Goal: Task Accomplishment & Management: Manage account settings

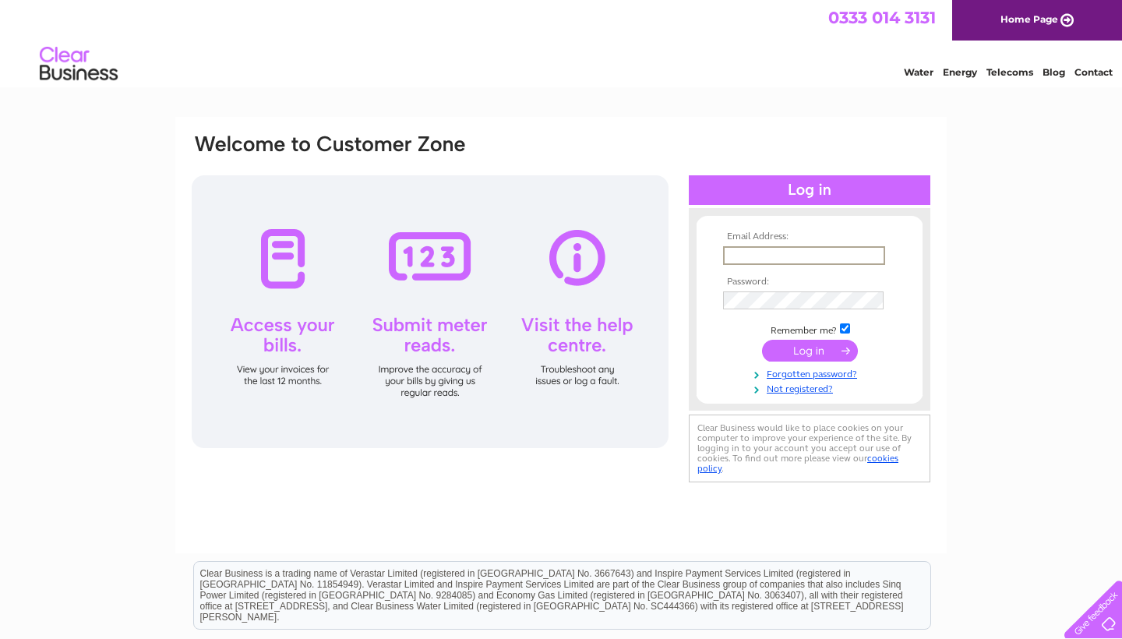
type input "[EMAIL_ADDRESS][DOMAIN_NAME]"
click at [819, 348] on input "submit" at bounding box center [810, 351] width 96 height 22
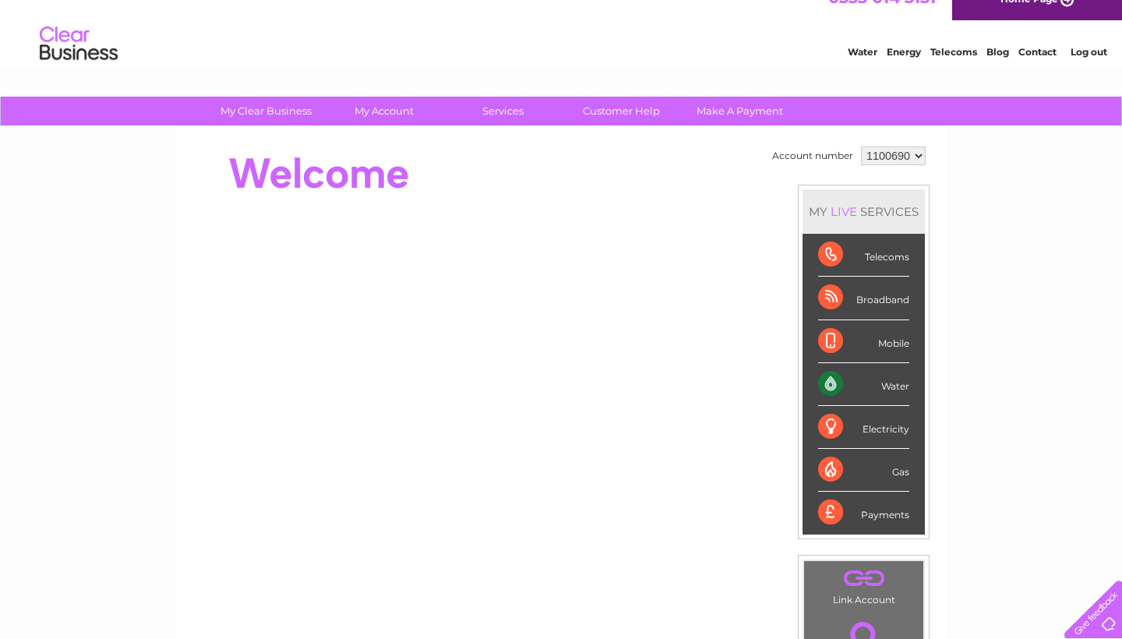
scroll to position [23, 0]
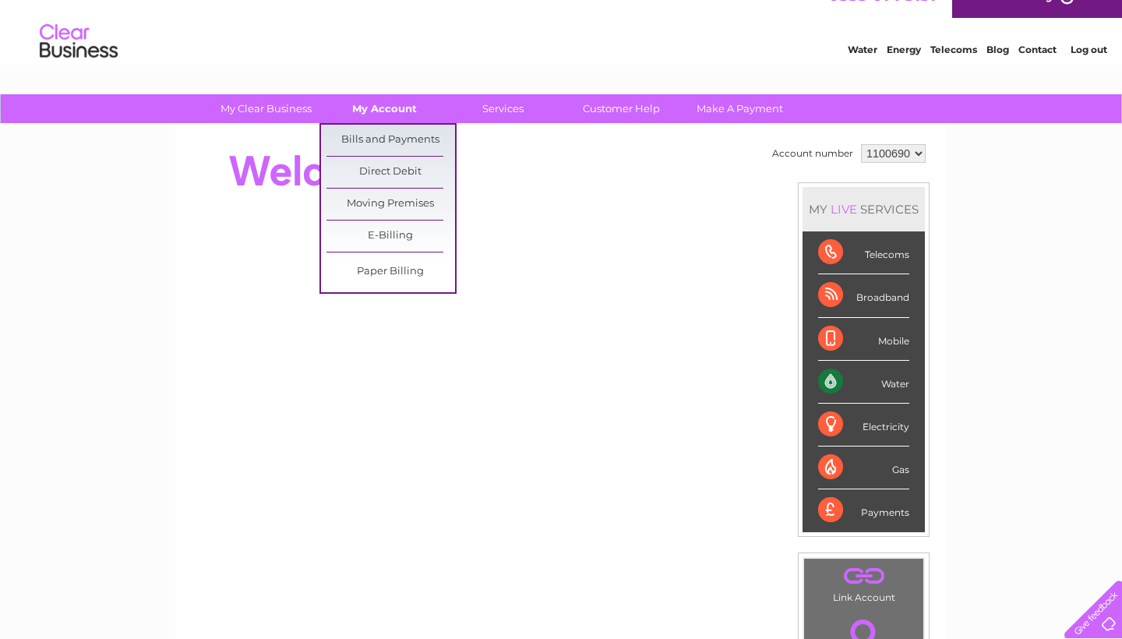
click at [392, 101] on link "My Account" at bounding box center [384, 108] width 129 height 29
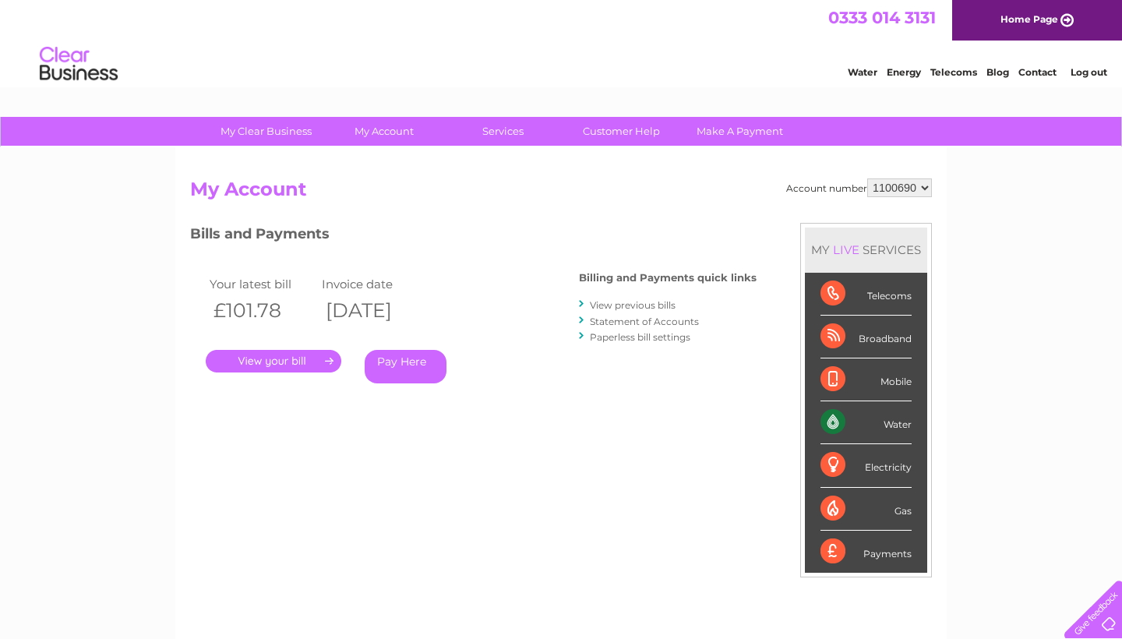
click at [310, 358] on link "." at bounding box center [274, 361] width 136 height 23
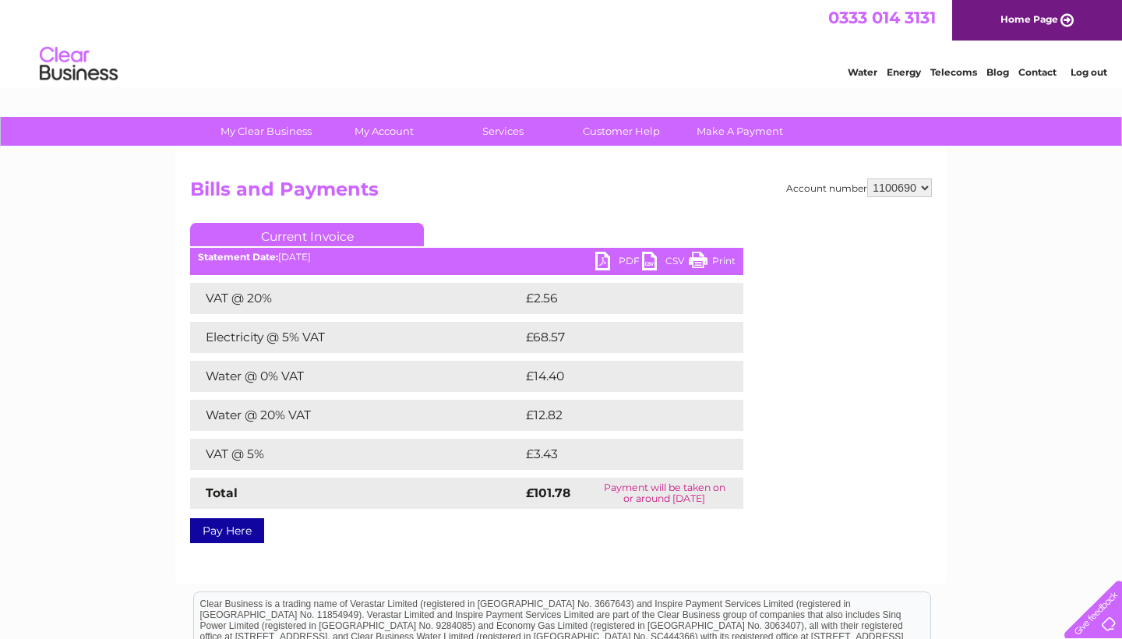
click at [602, 261] on link "PDF" at bounding box center [618, 263] width 47 height 23
